Goal: Communication & Community: Ask a question

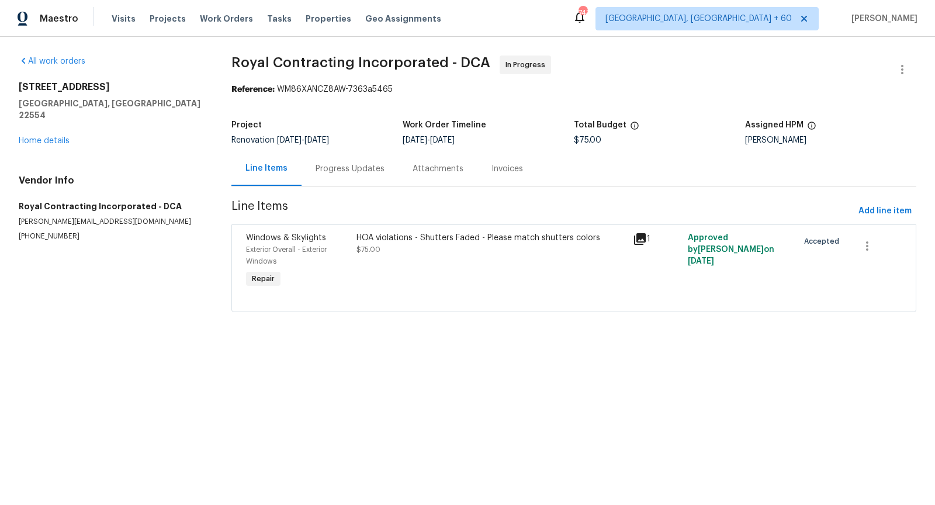
click at [328, 169] on div "Progress Updates" at bounding box center [349, 169] width 69 height 12
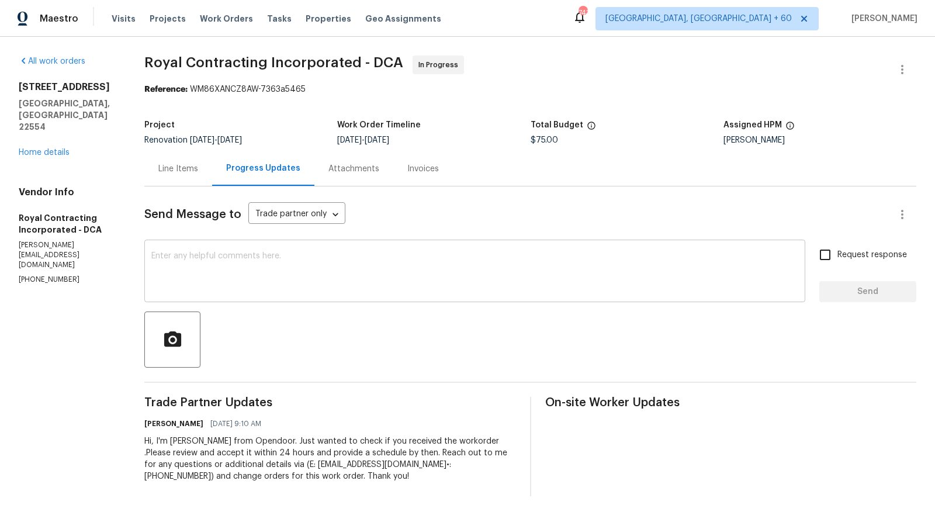
scroll to position [9, 0]
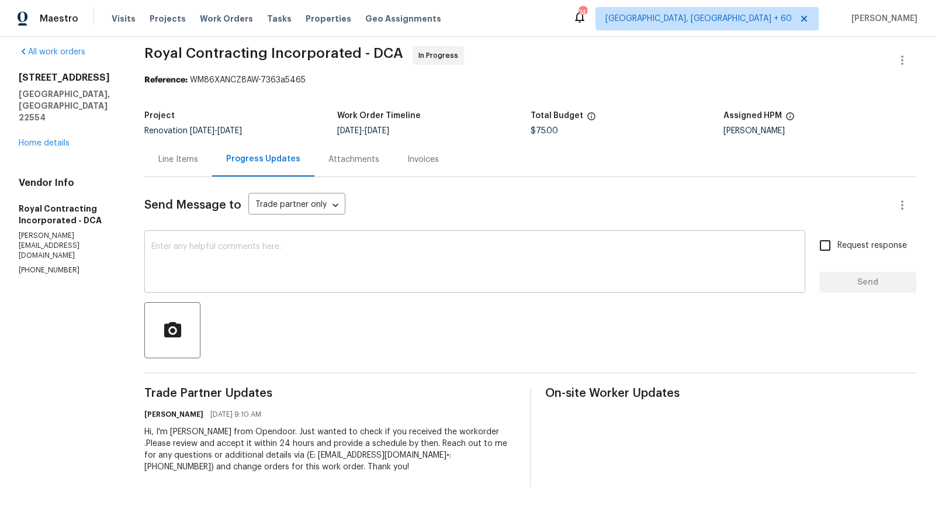
click at [293, 276] on textarea at bounding box center [474, 262] width 647 height 41
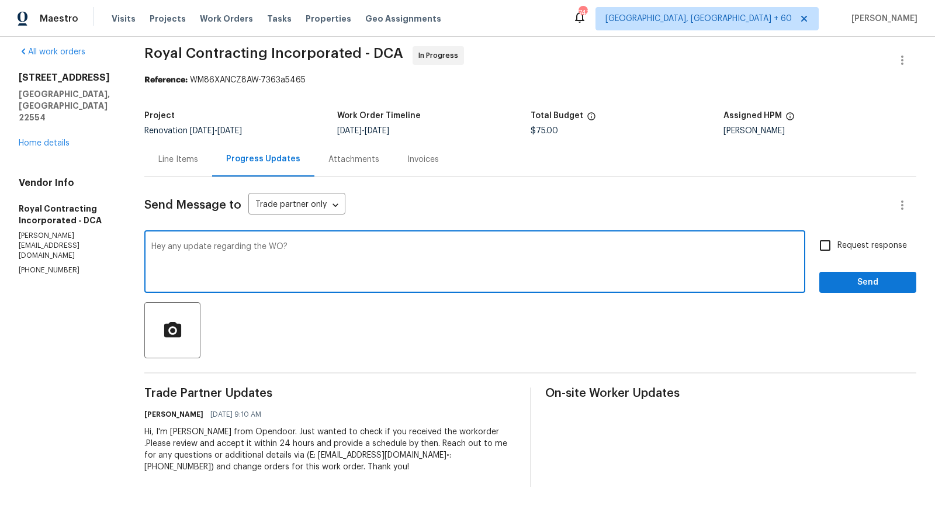
type textarea "Hey any update regarding the WO?"
click at [821, 247] on input "Request response" at bounding box center [825, 245] width 25 height 25
checkbox input "true"
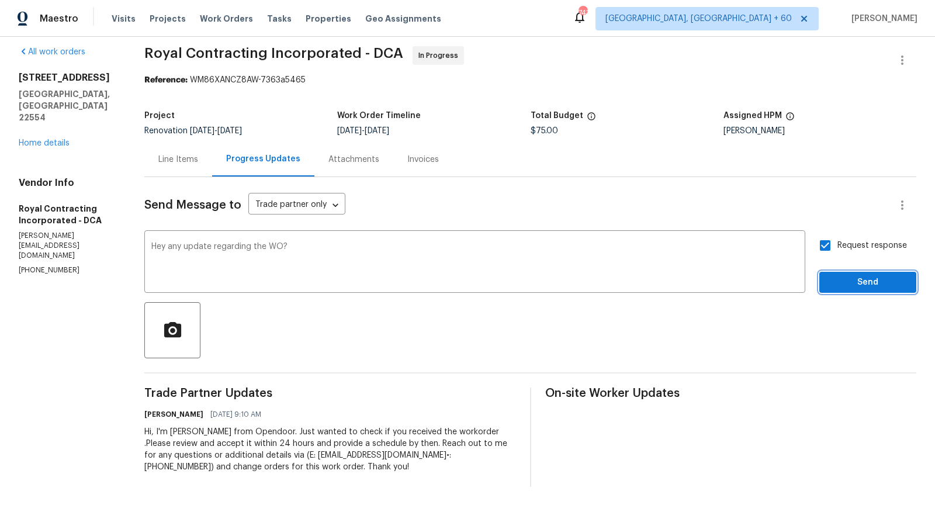
click at [853, 286] on span "Send" at bounding box center [867, 282] width 78 height 15
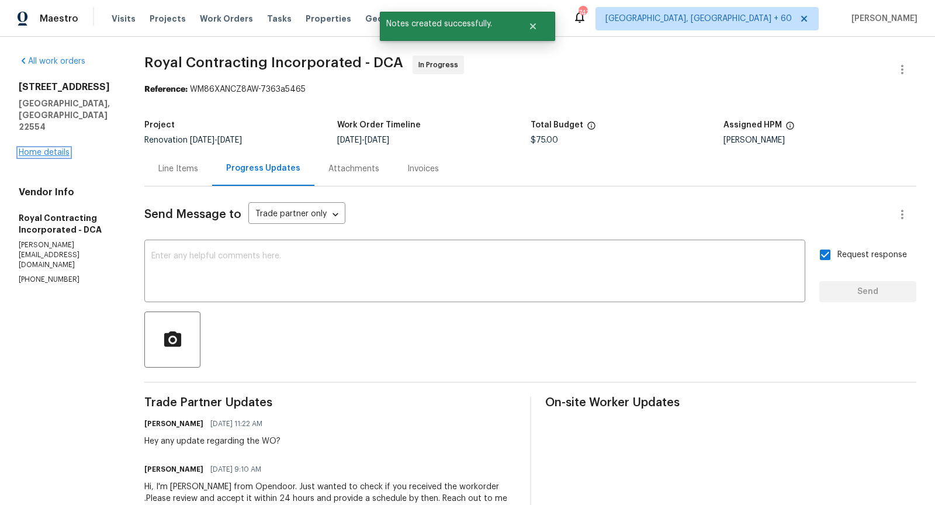
click at [54, 148] on link "Home details" at bounding box center [44, 152] width 51 height 8
